Goal: Use online tool/utility: Utilize a website feature to perform a specific function

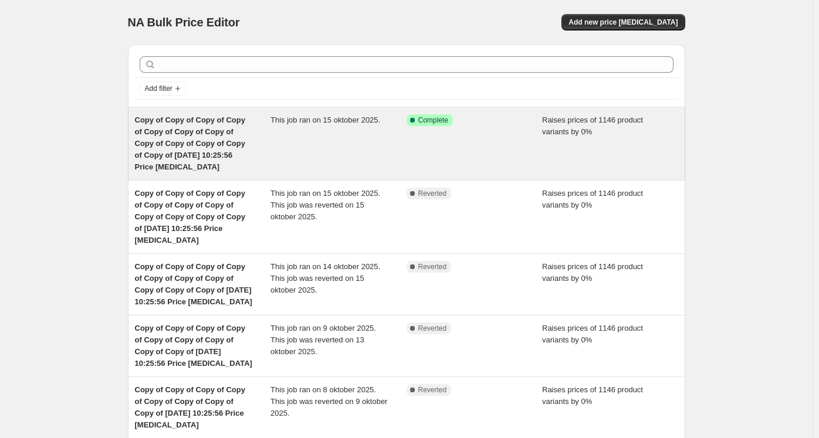
click at [315, 138] on div "This job ran on 15 oktober 2025." at bounding box center [338, 143] width 136 height 59
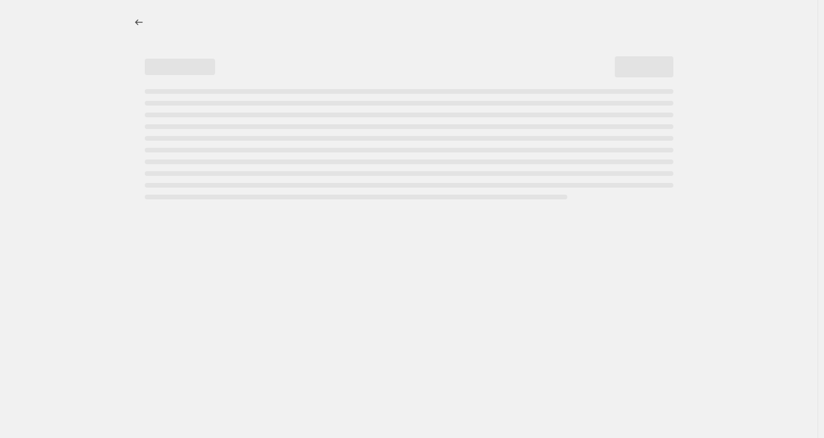
select select "percentage"
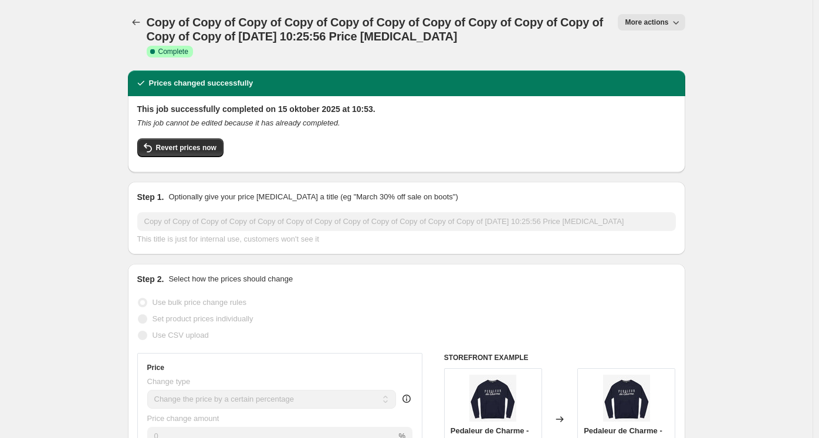
click at [671, 20] on button "More actions" at bounding box center [650, 22] width 67 height 16
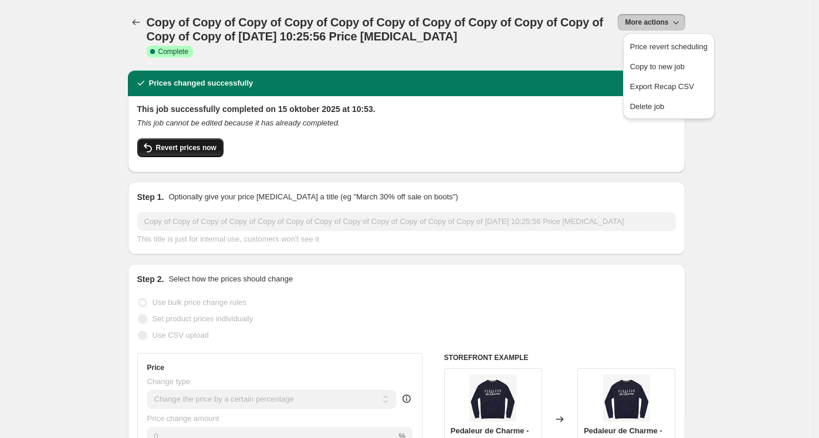
click at [185, 149] on span "Revert prices now" at bounding box center [186, 147] width 60 height 9
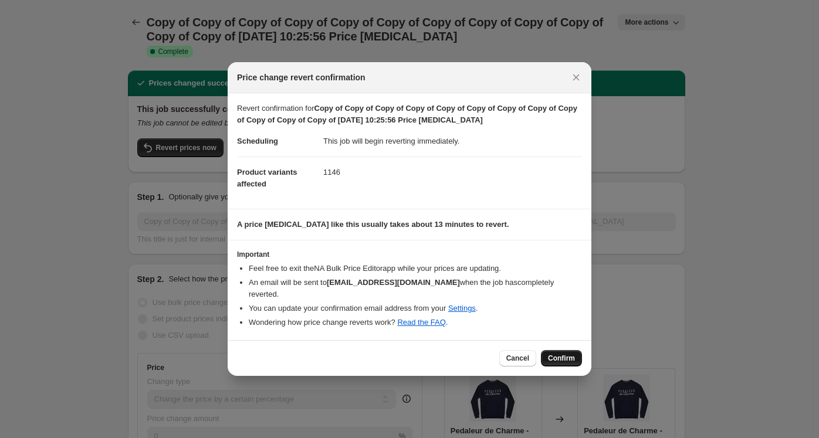
click at [559, 354] on span "Confirm" at bounding box center [561, 358] width 27 height 9
